Goal: Information Seeking & Learning: Learn about a topic

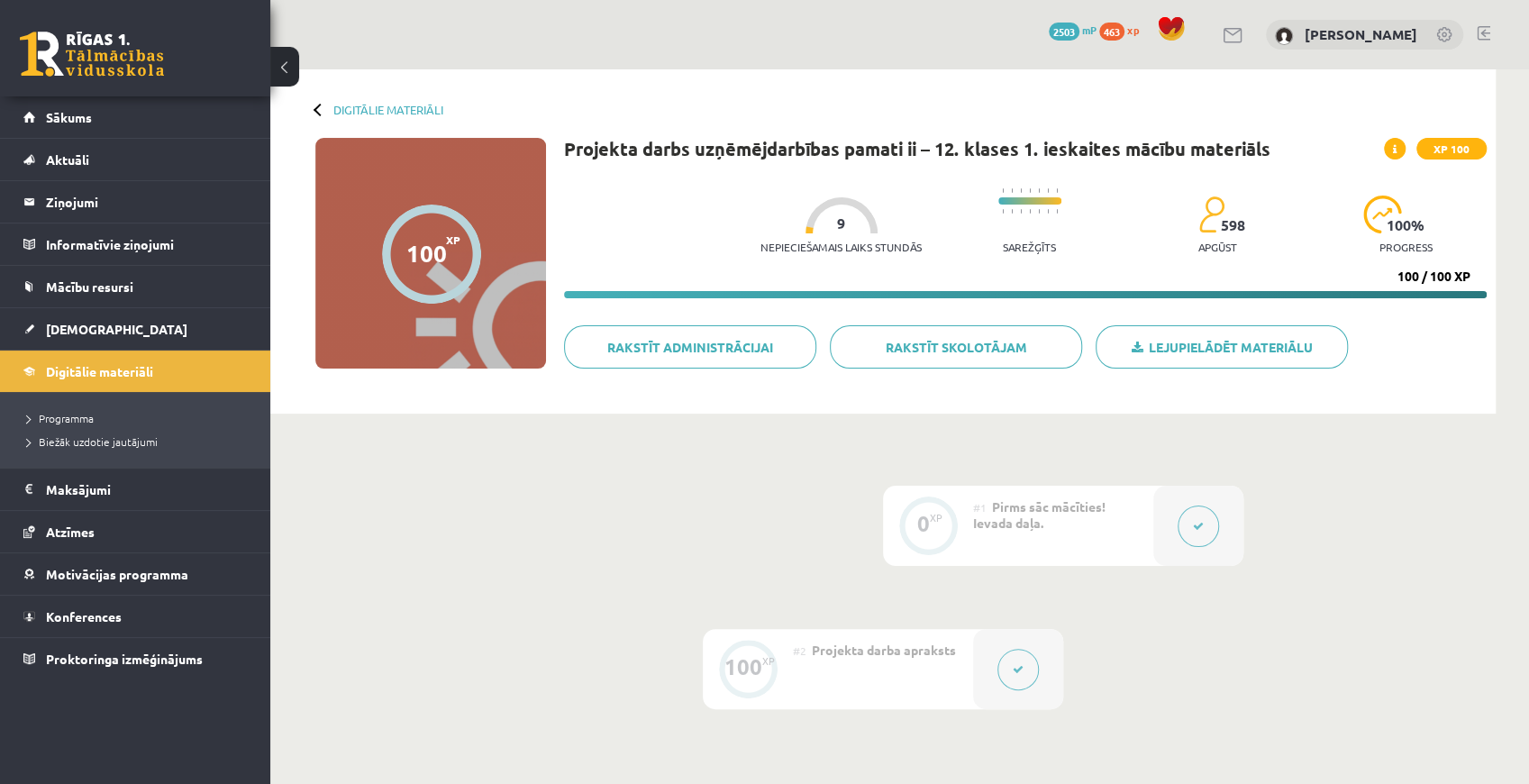
click at [1492, 532] on div "0 XP #1 Pirms sāc mācīties! Ievada daļa. 100 XP #2 Projekta darba apraksts" at bounding box center [882, 628] width 1225 height 431
click at [1027, 679] on button at bounding box center [1018, 669] width 41 height 41
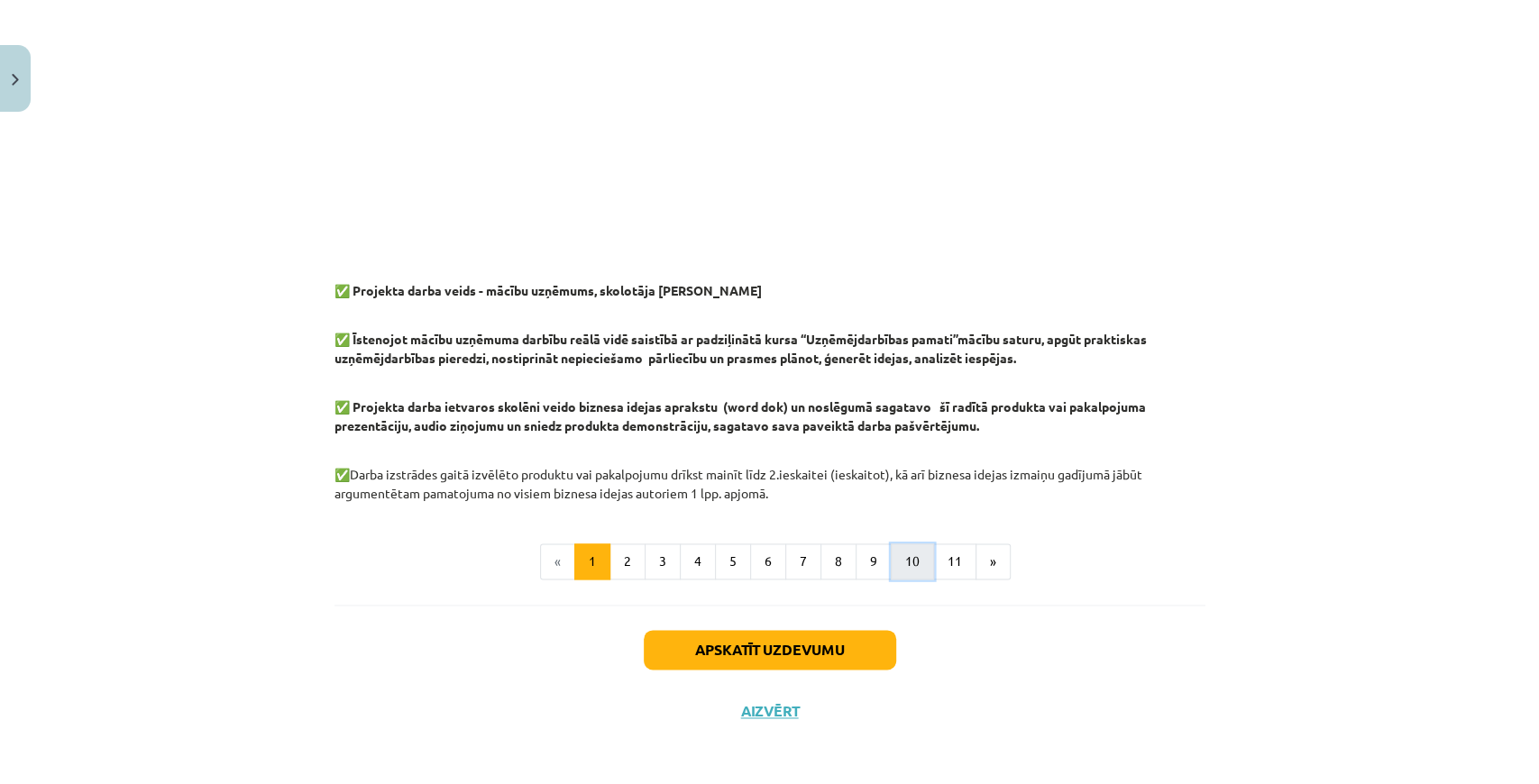
click at [910, 569] on button "10" at bounding box center [912, 561] width 43 height 36
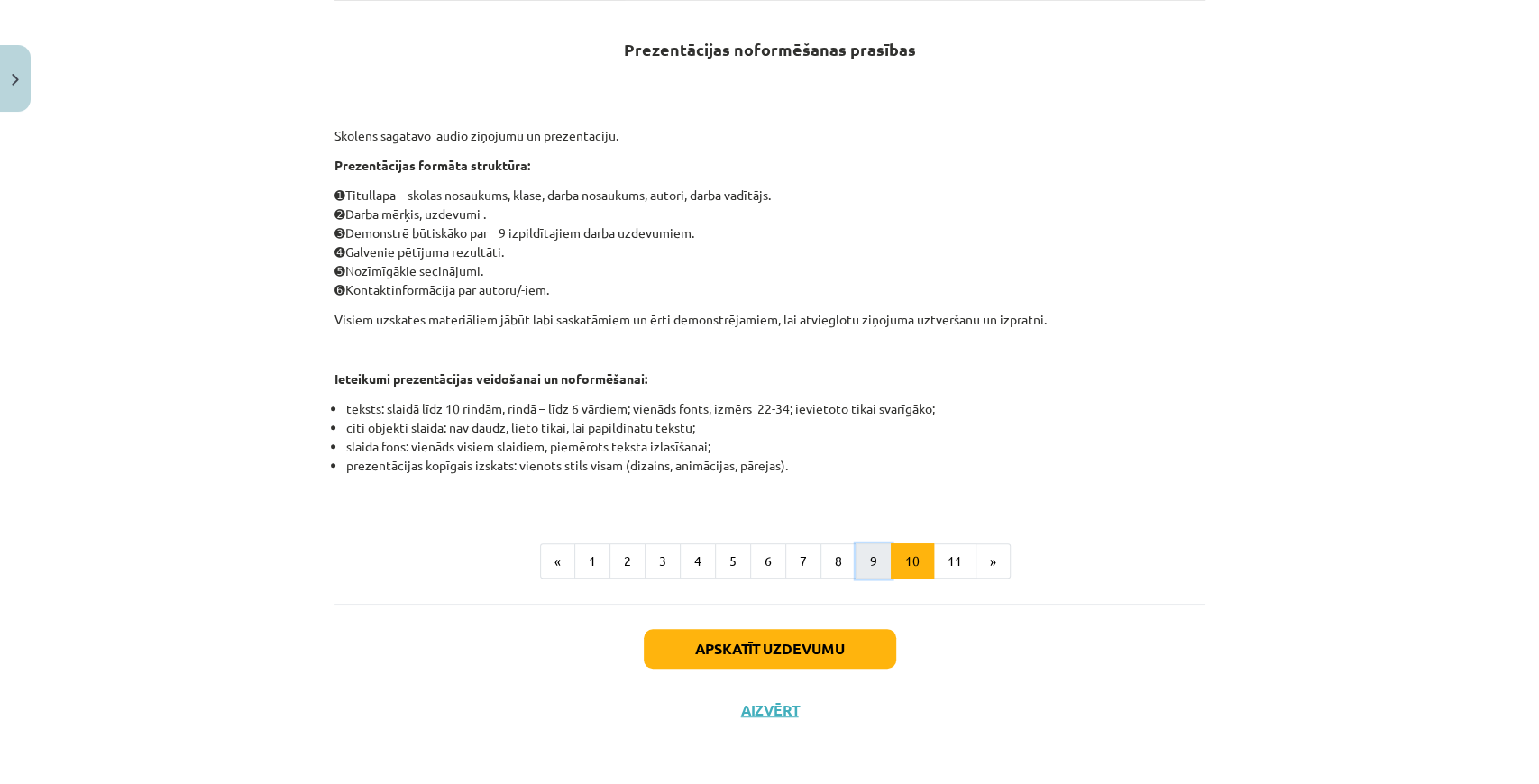
click at [856, 548] on button "9" at bounding box center [873, 561] width 36 height 36
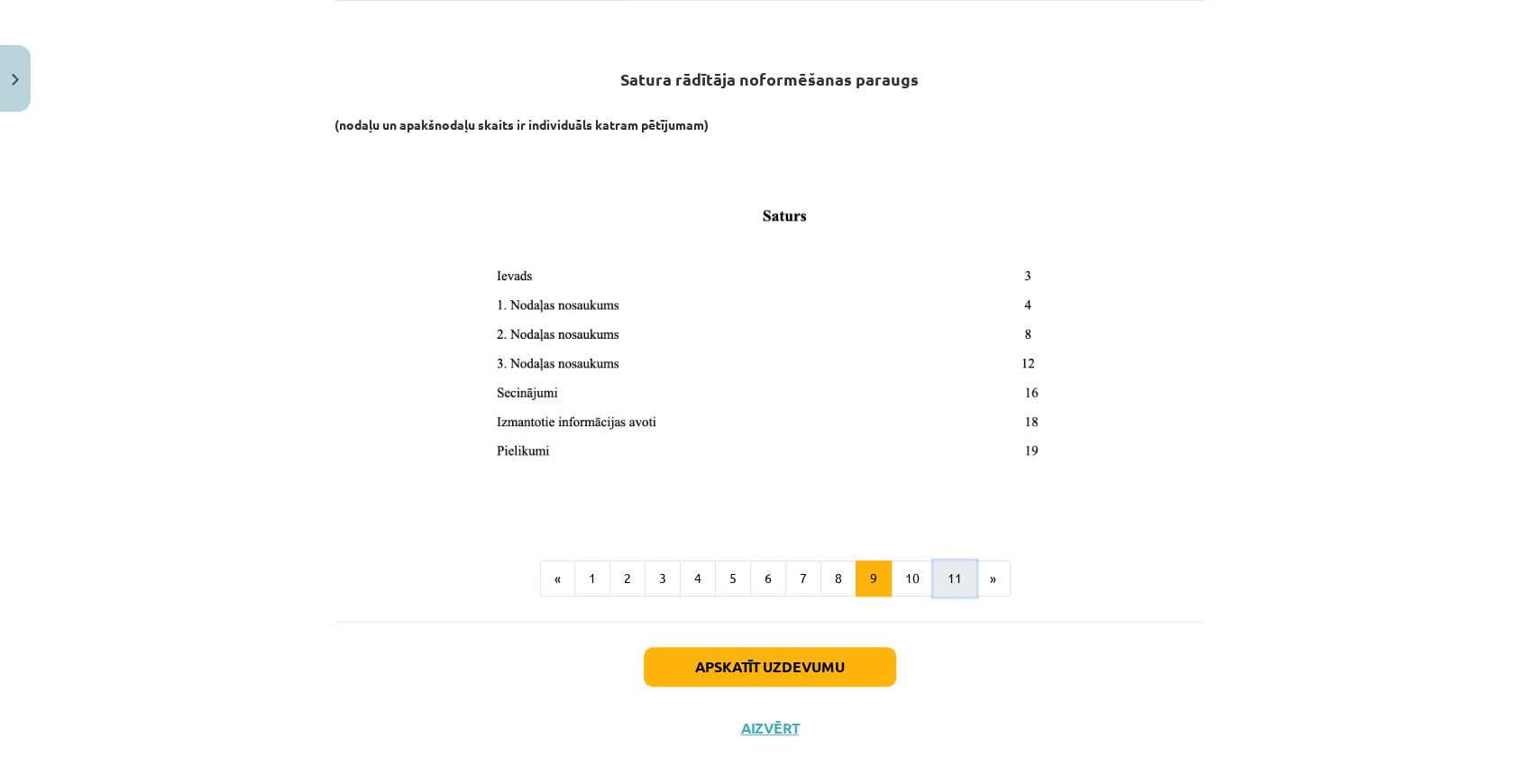
click at [933, 577] on button "11" at bounding box center [955, 578] width 43 height 36
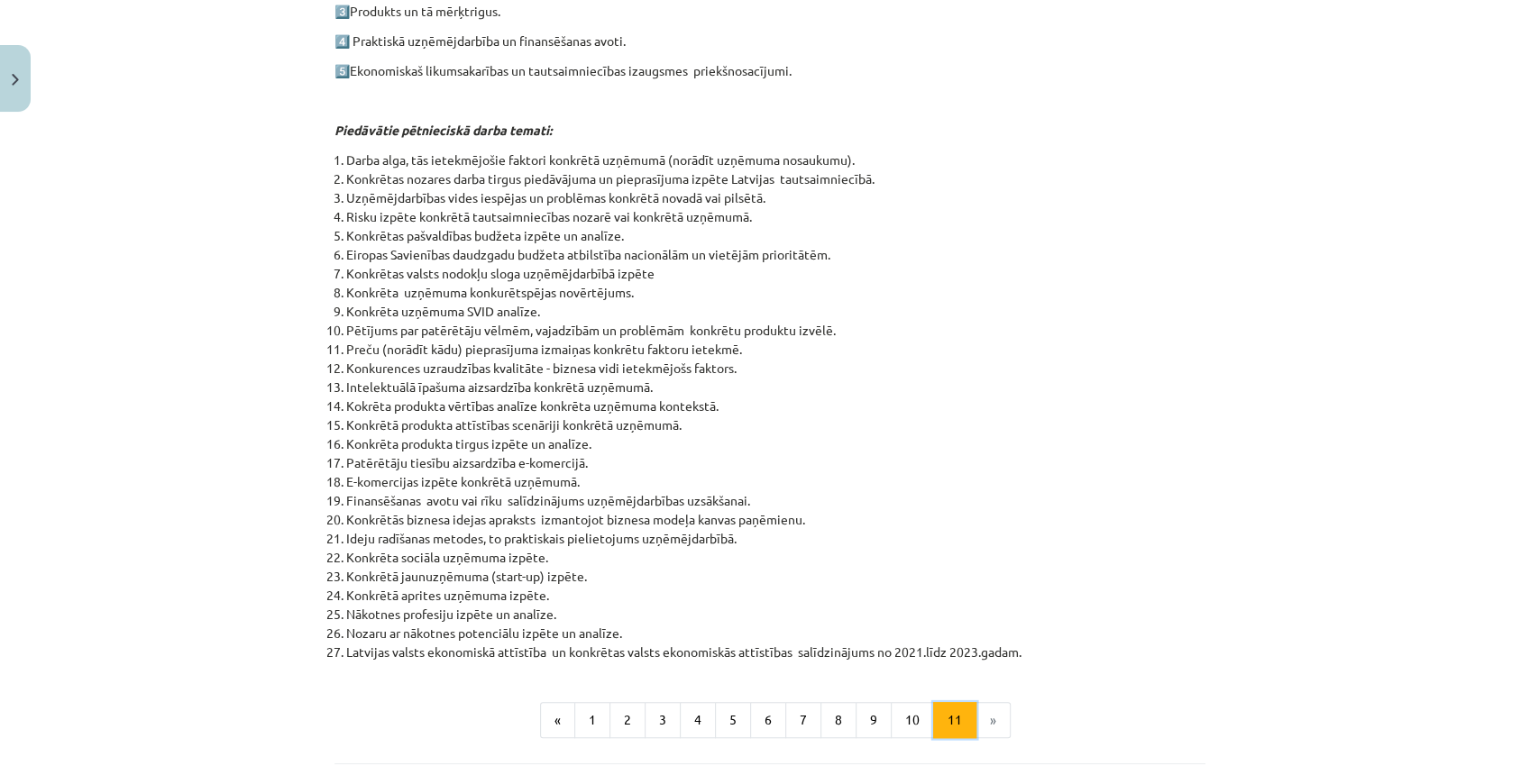
scroll to position [706, 0]
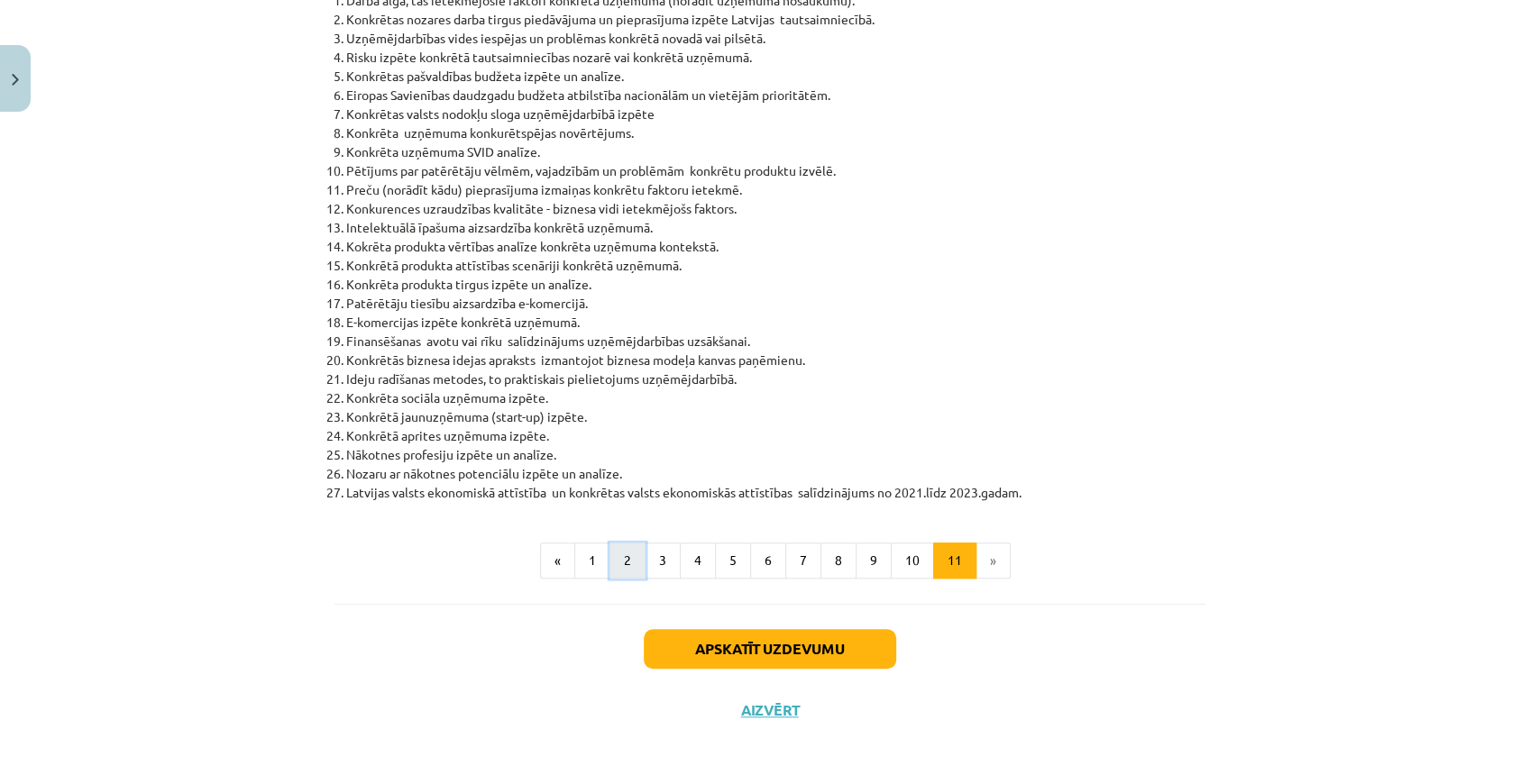
click at [610, 575] on button "2" at bounding box center [627, 560] width 36 height 36
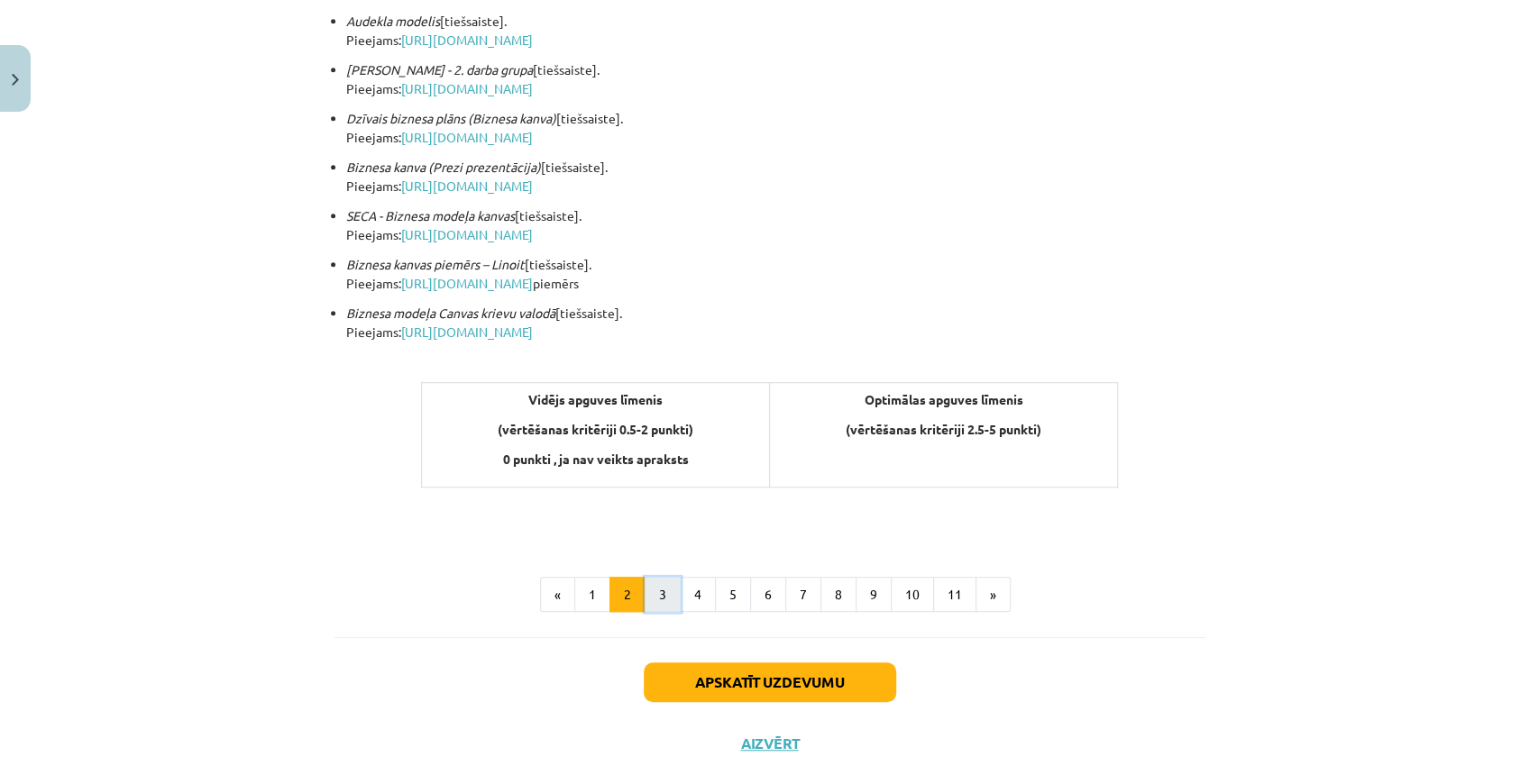
click at [665, 600] on button "3" at bounding box center [662, 594] width 36 height 36
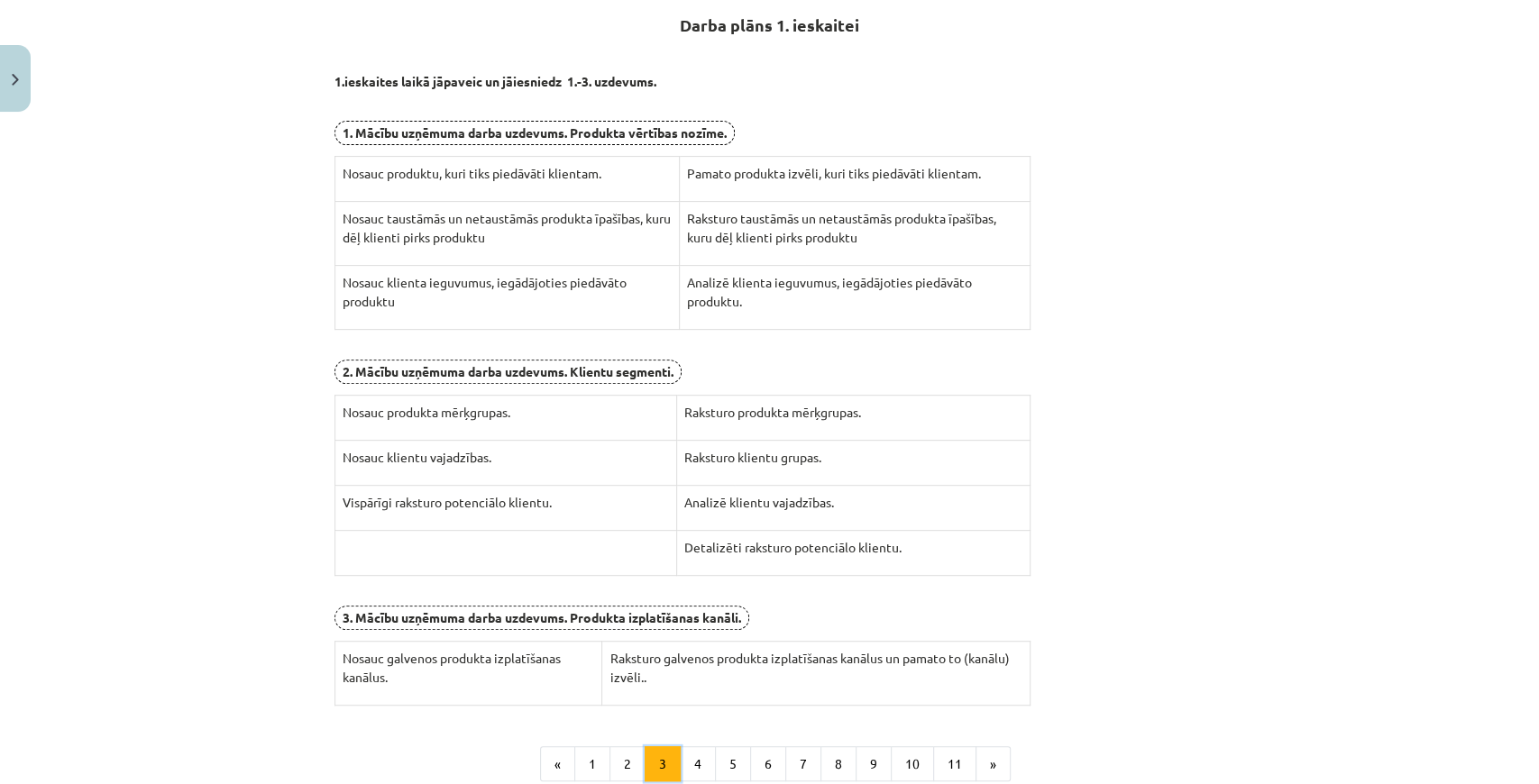
scroll to position [321, 0]
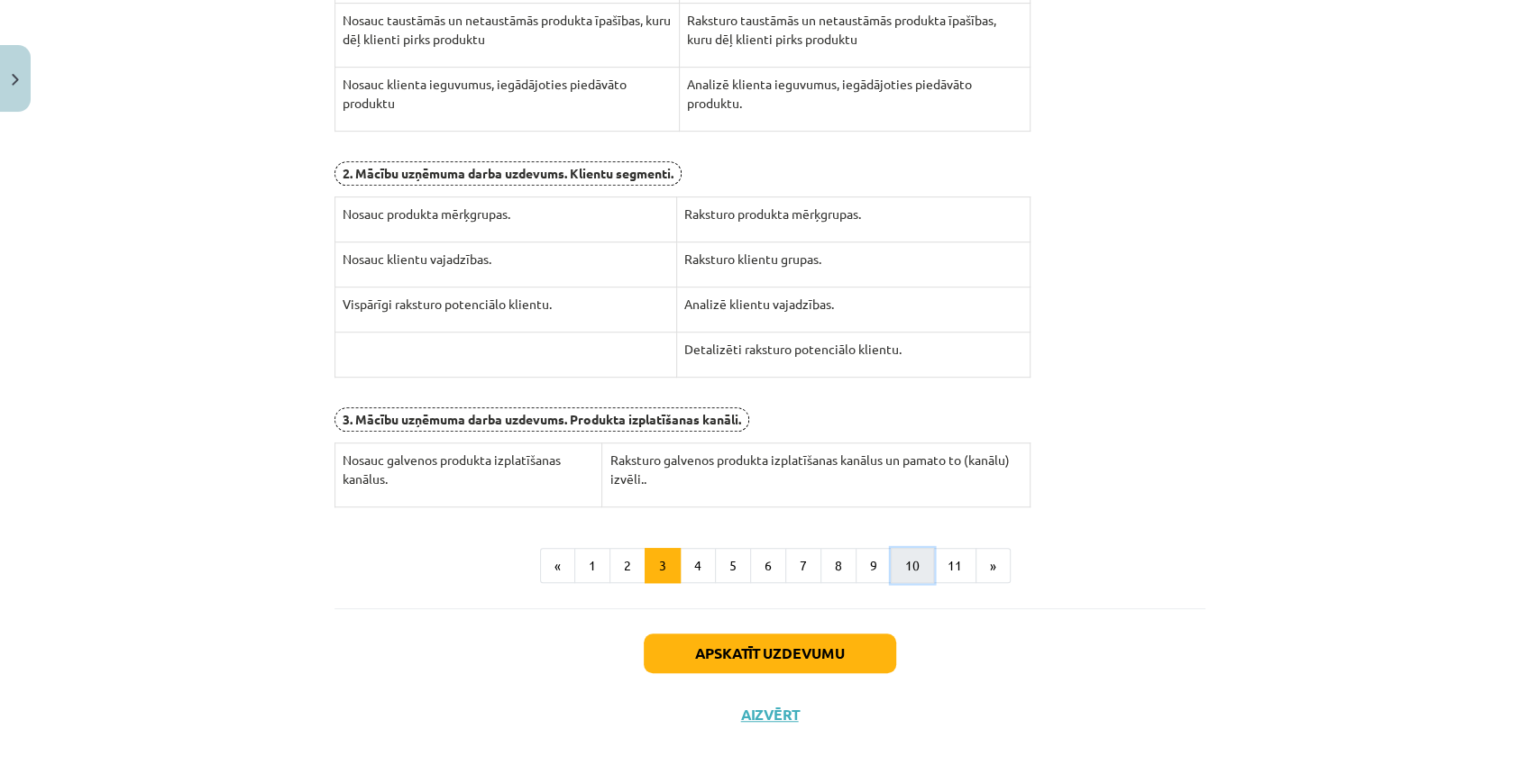
click at [913, 563] on button "10" at bounding box center [912, 565] width 43 height 36
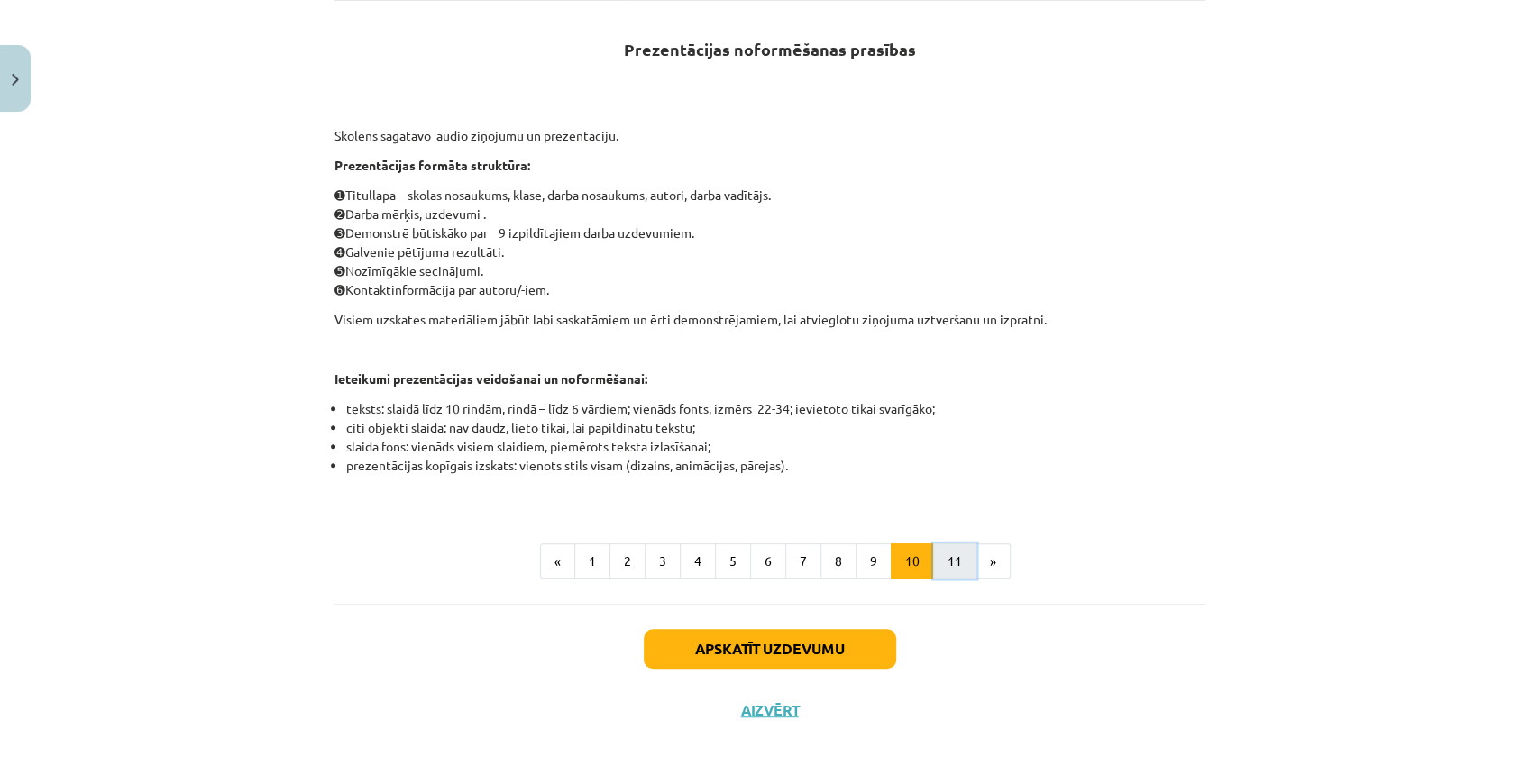
click at [940, 568] on button "11" at bounding box center [955, 561] width 43 height 36
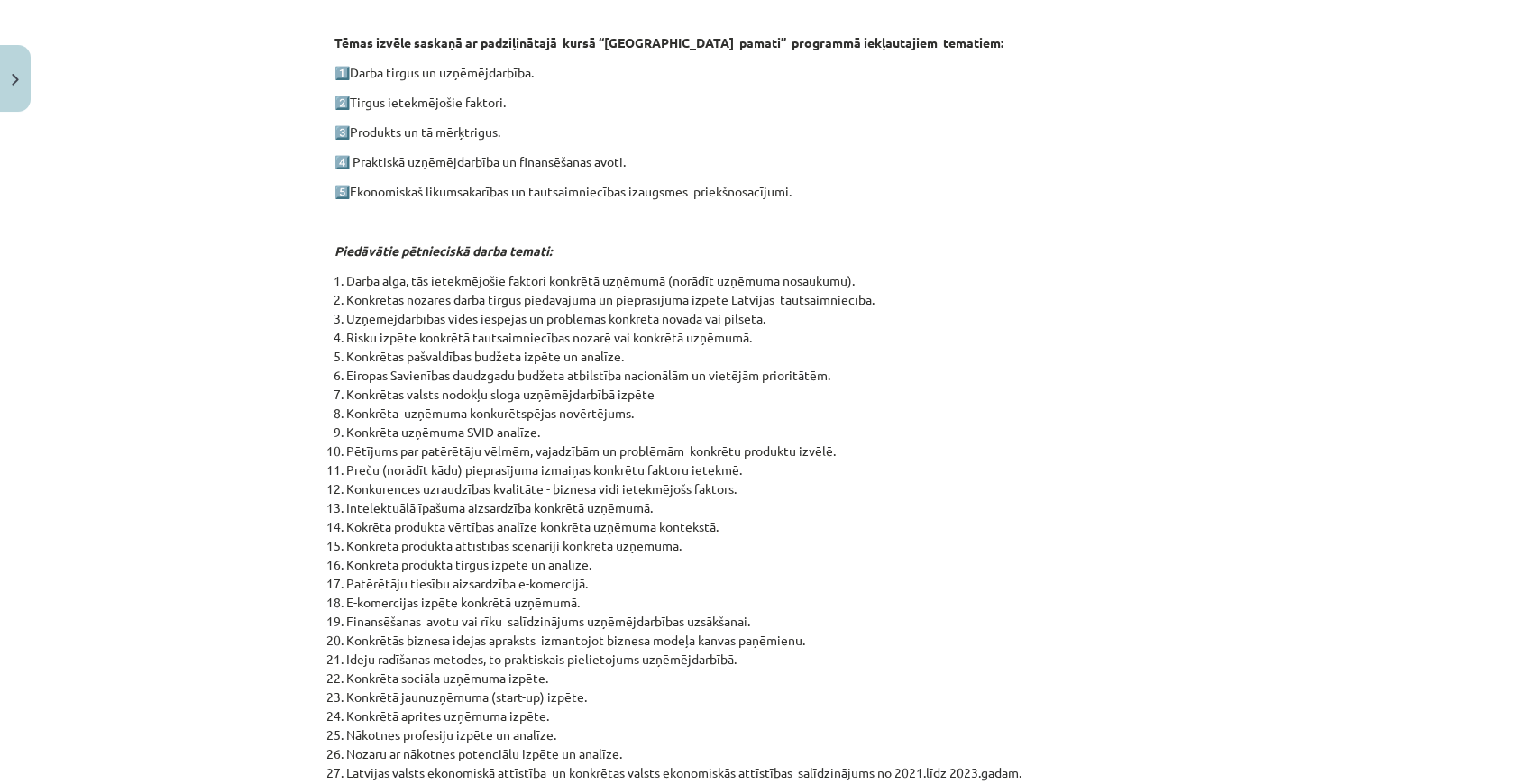
scroll to position [425, 0]
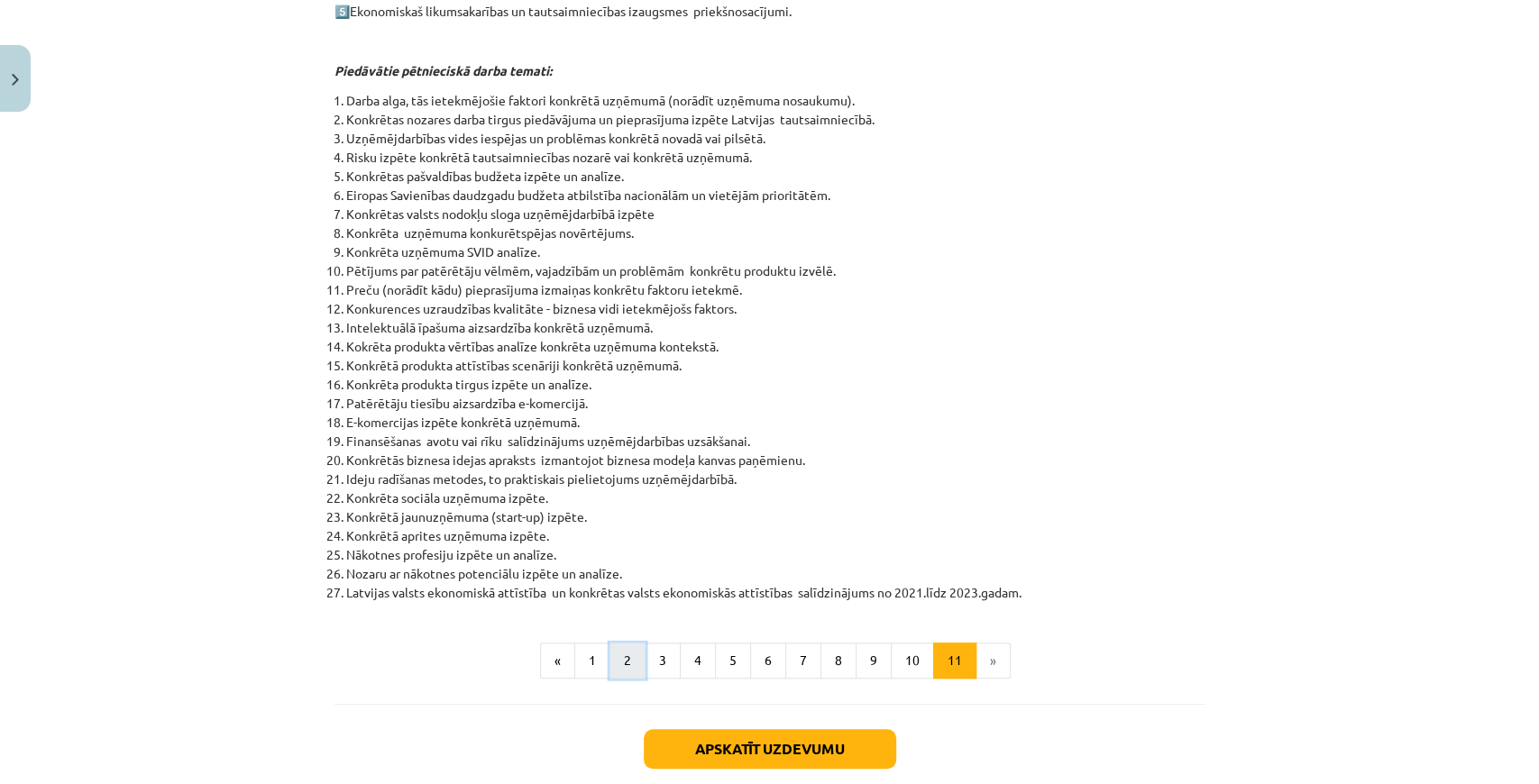
click at [629, 664] on button "2" at bounding box center [627, 660] width 36 height 36
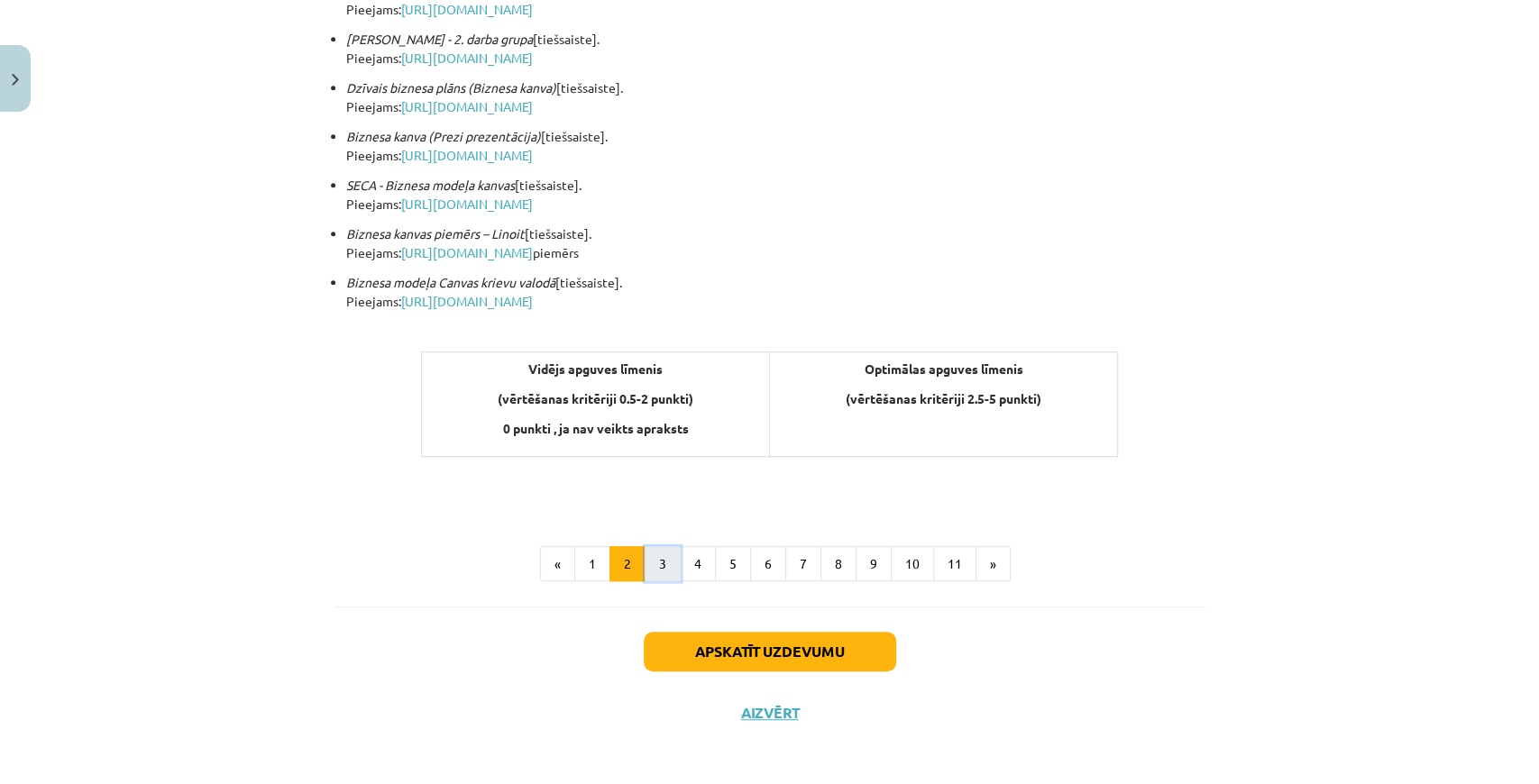
click at [653, 569] on button "3" at bounding box center [662, 563] width 36 height 36
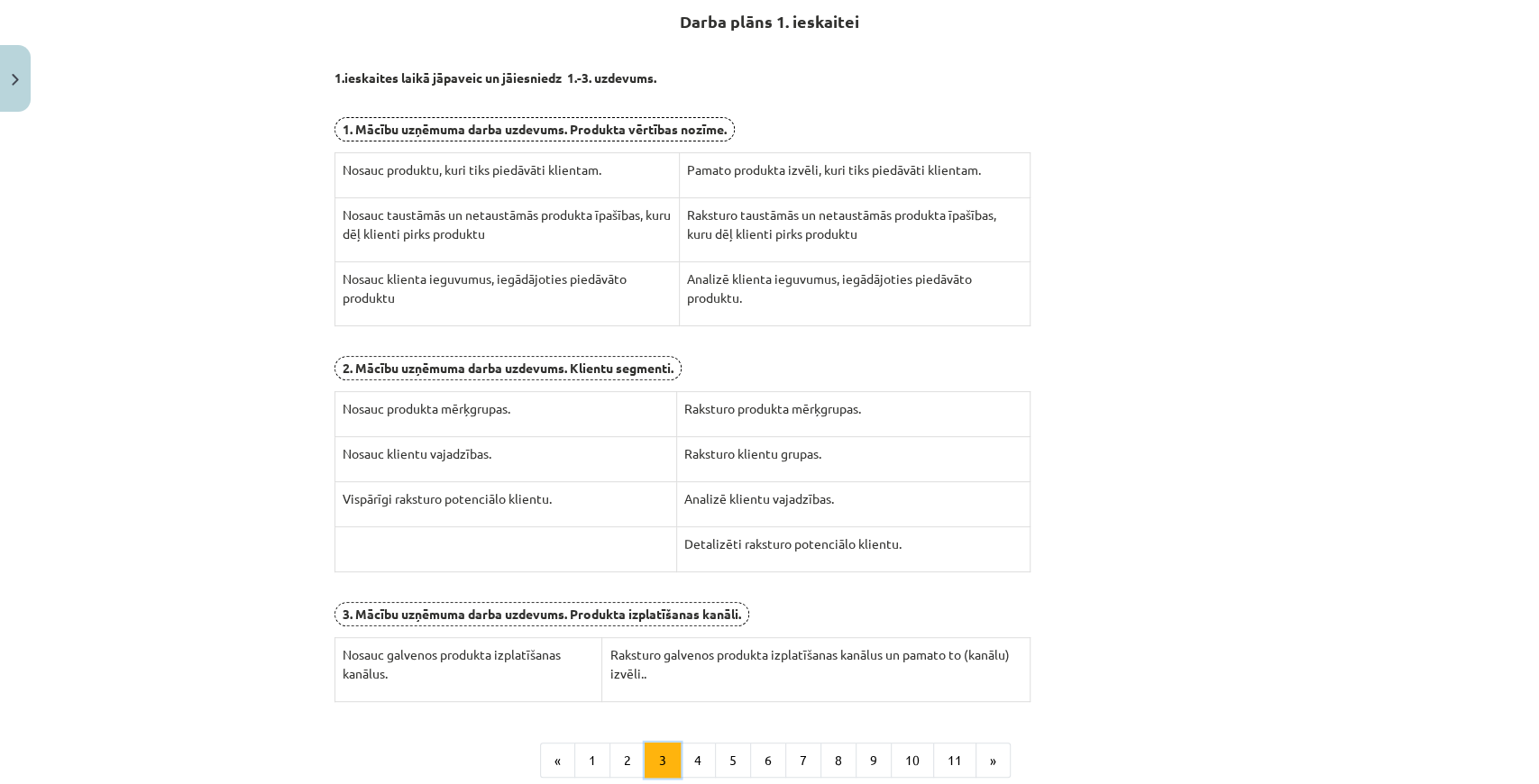
scroll to position [321, 0]
